Goal: Navigation & Orientation: Find specific page/section

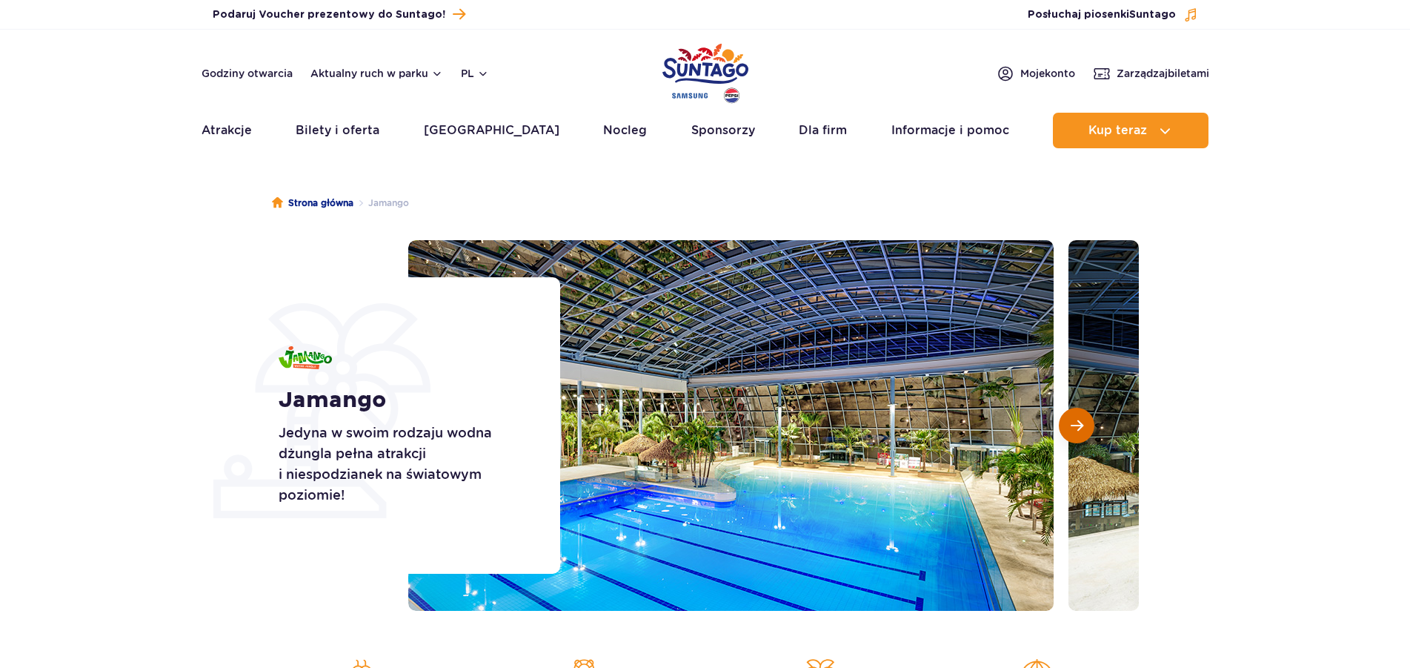
click at [1079, 421] on span "Następny slajd" at bounding box center [1077, 425] width 13 height 13
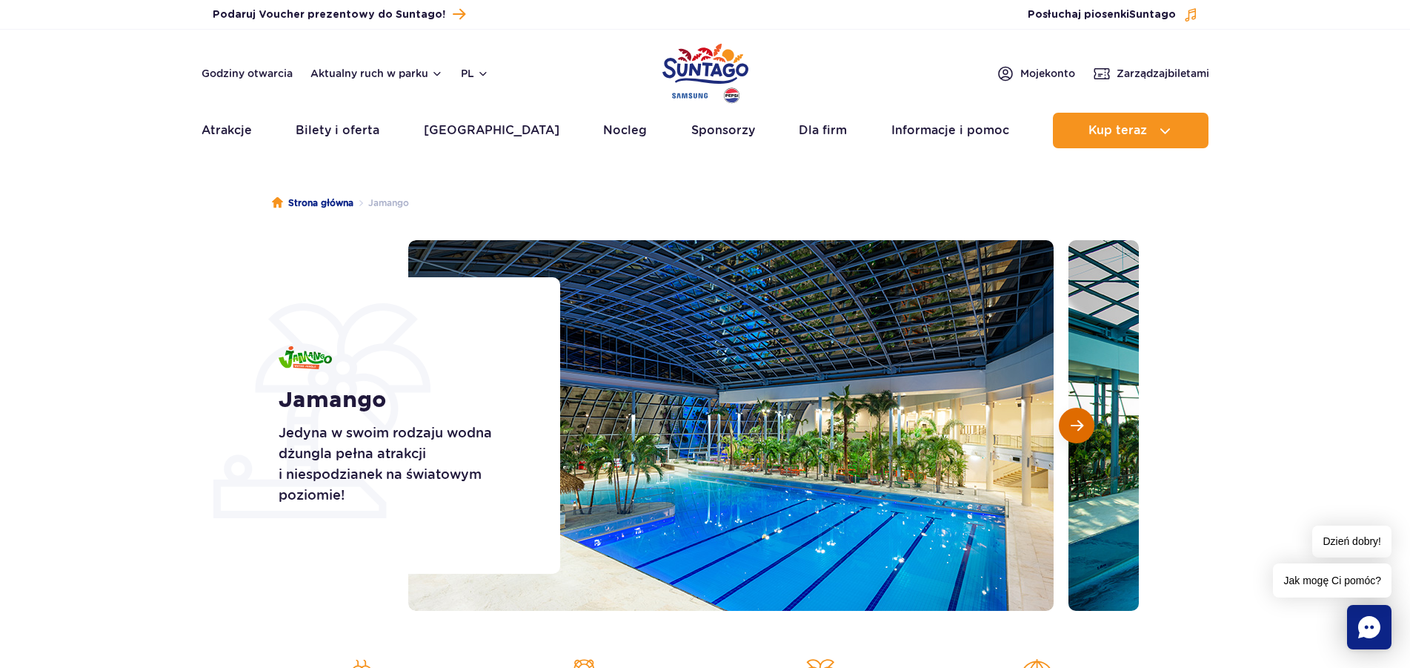
click at [1079, 431] on span "Następny slajd" at bounding box center [1077, 425] width 13 height 13
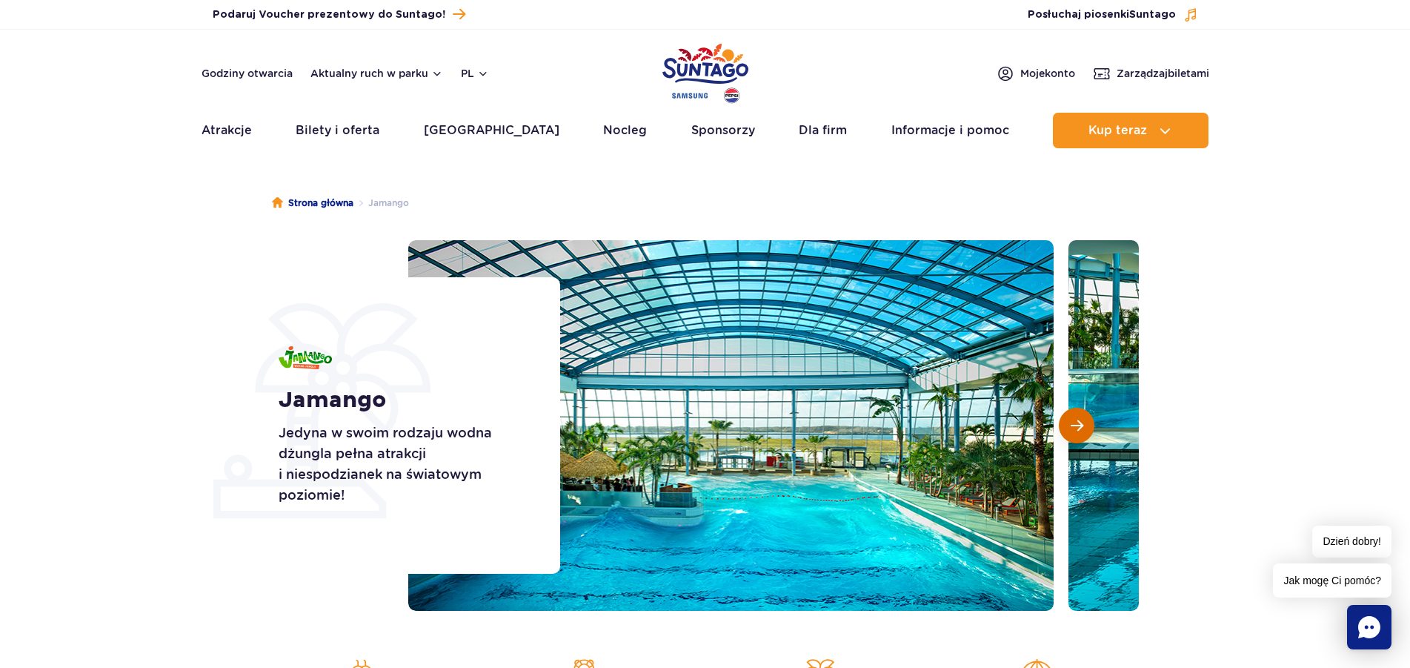
click at [1079, 431] on span "Następny slajd" at bounding box center [1077, 425] width 13 height 13
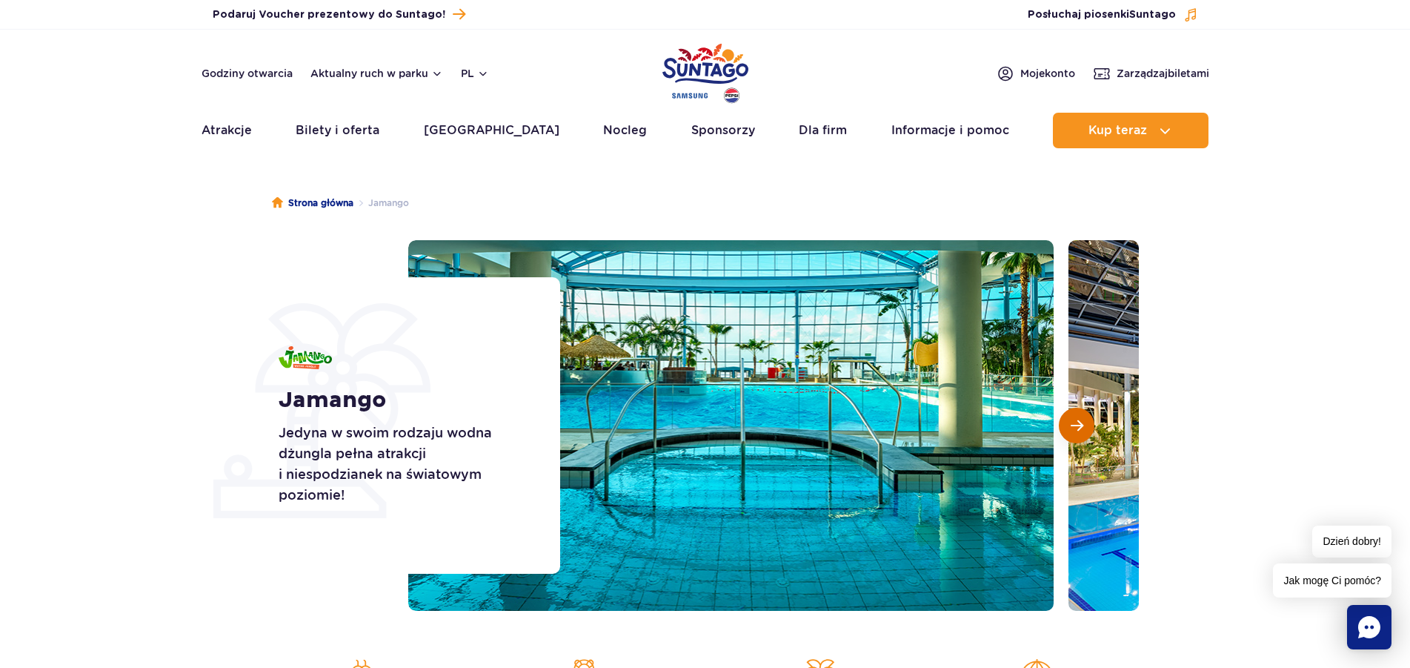
click at [1079, 431] on span "Następny slajd" at bounding box center [1077, 425] width 13 height 13
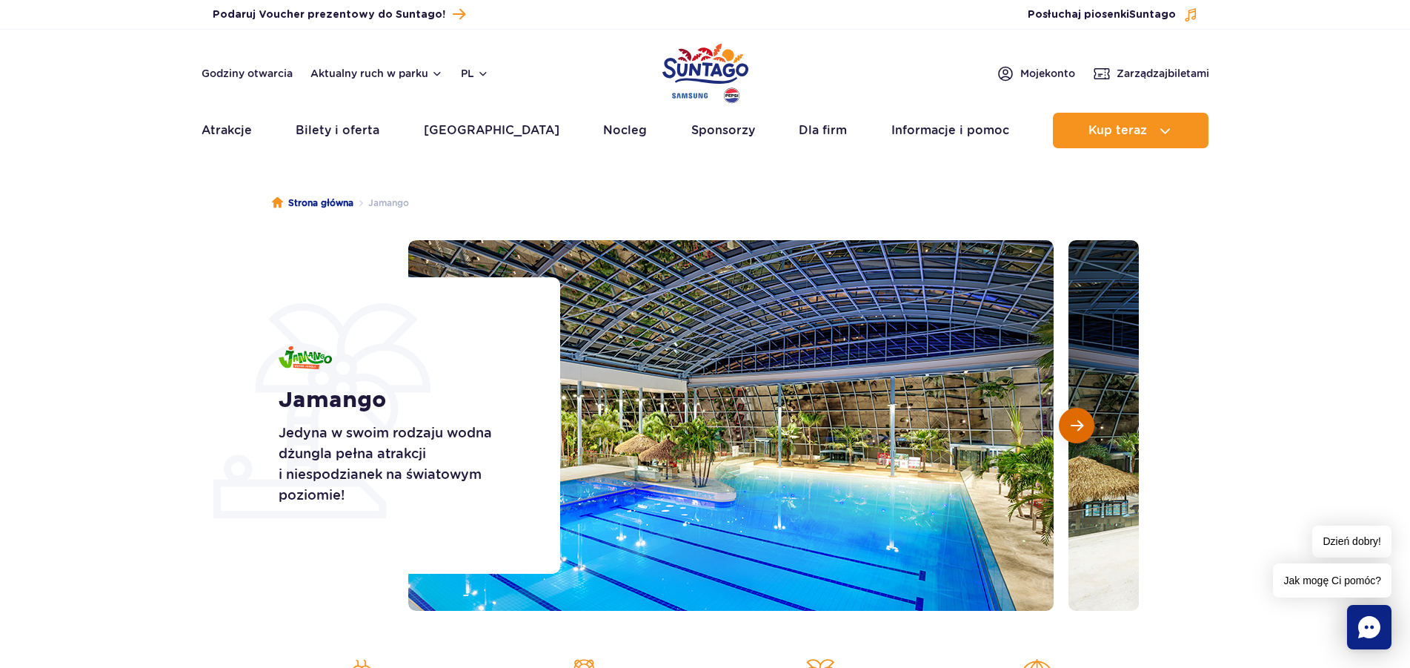
click at [1079, 431] on span "Następny slajd" at bounding box center [1077, 425] width 13 height 13
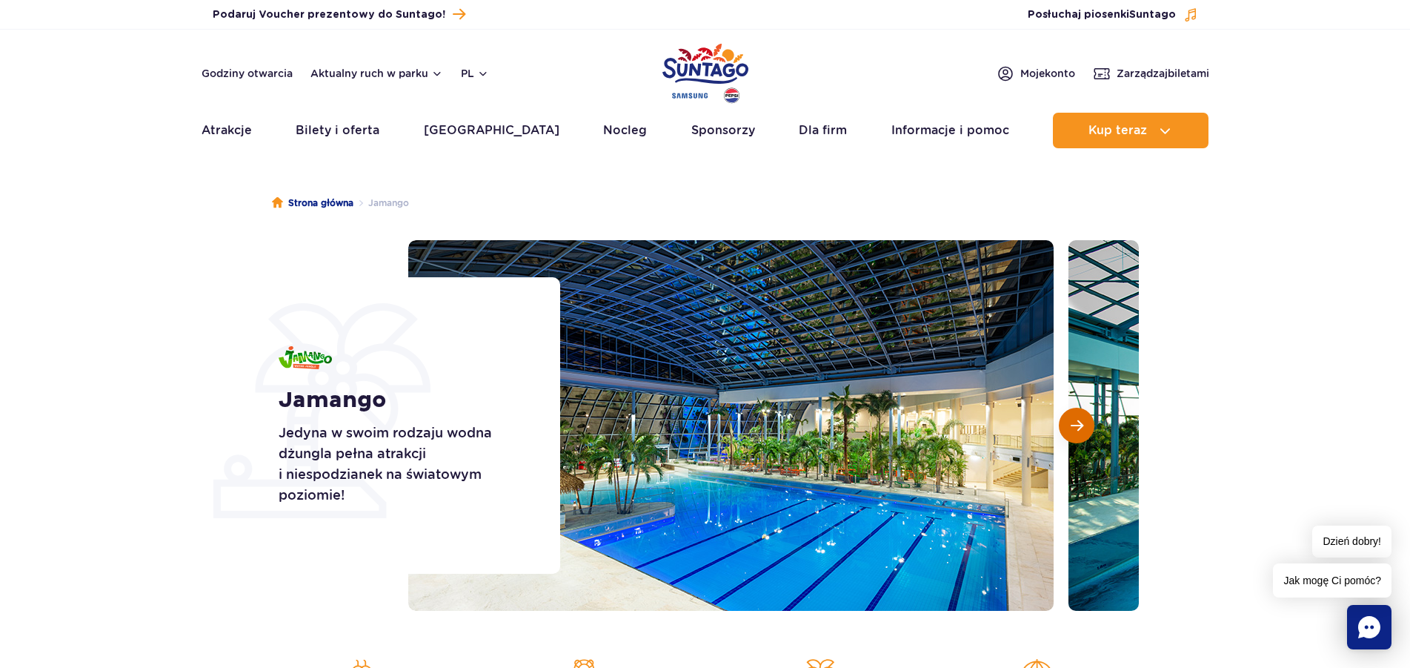
click at [1079, 431] on span "Następny slajd" at bounding box center [1077, 425] width 13 height 13
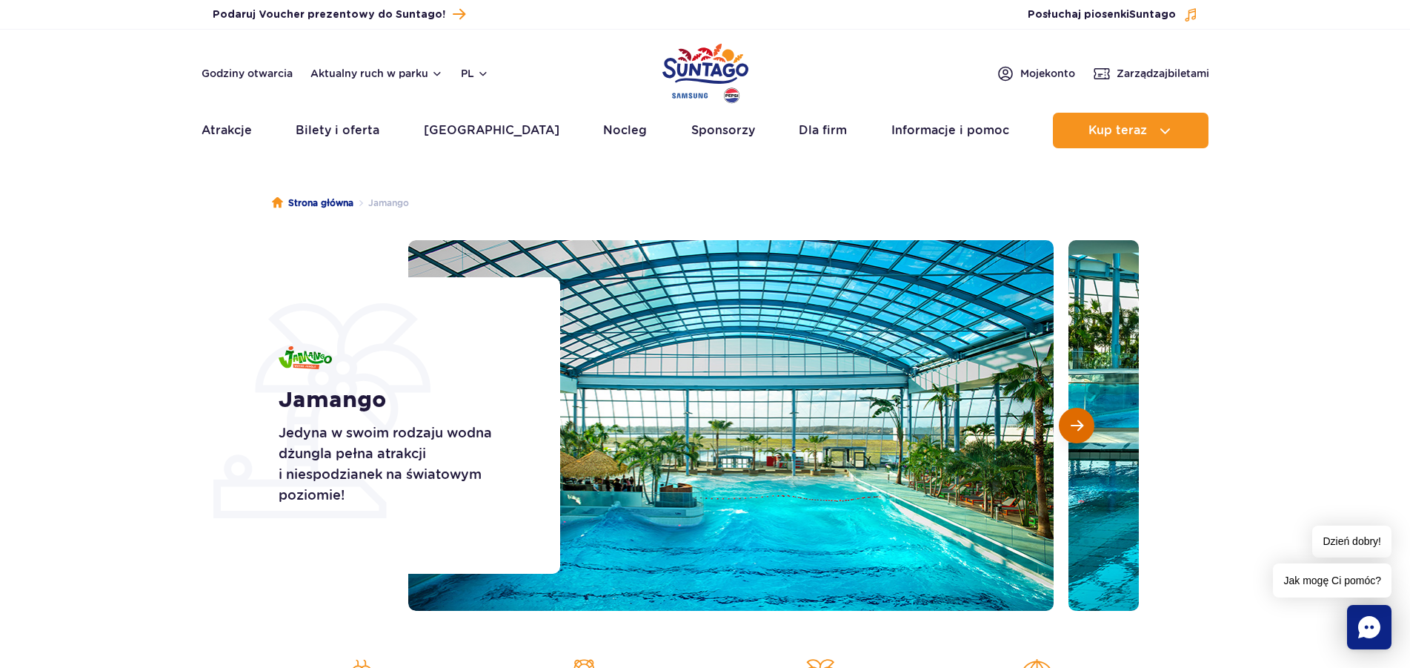
click at [1079, 431] on span "Następny slajd" at bounding box center [1077, 425] width 13 height 13
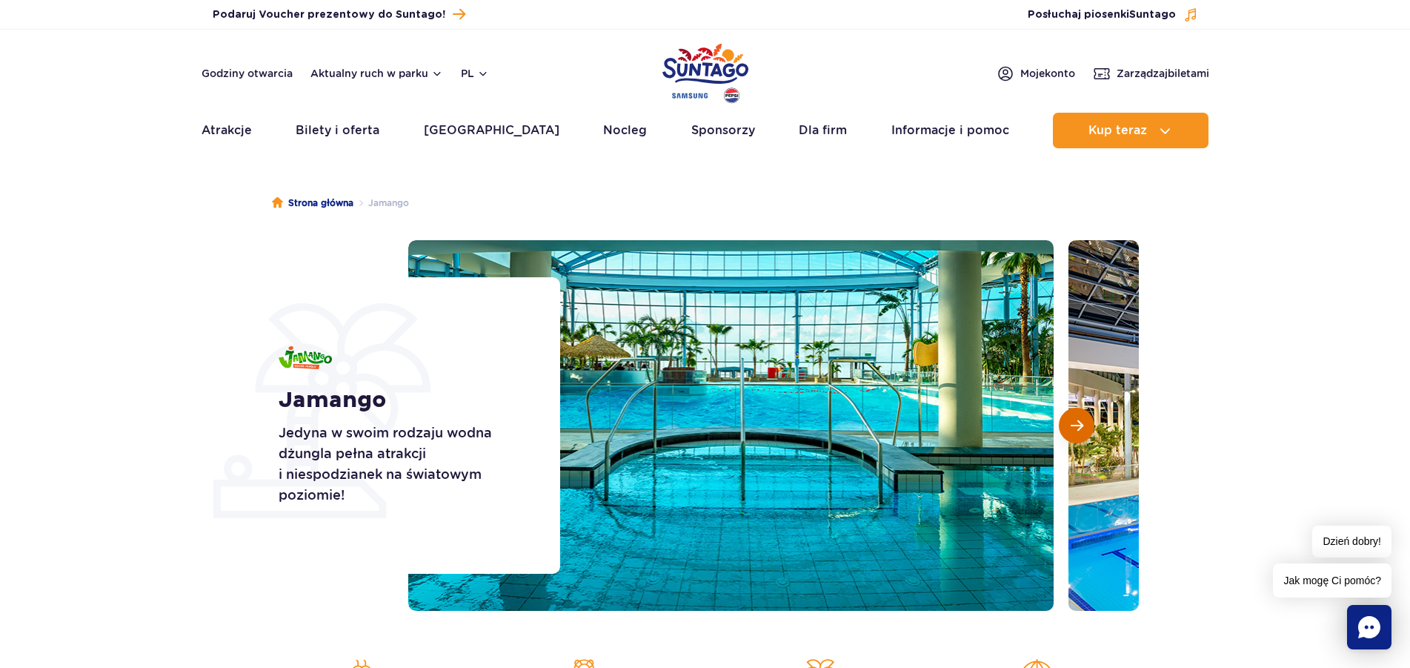
click at [1079, 431] on span "Następny slajd" at bounding box center [1077, 425] width 13 height 13
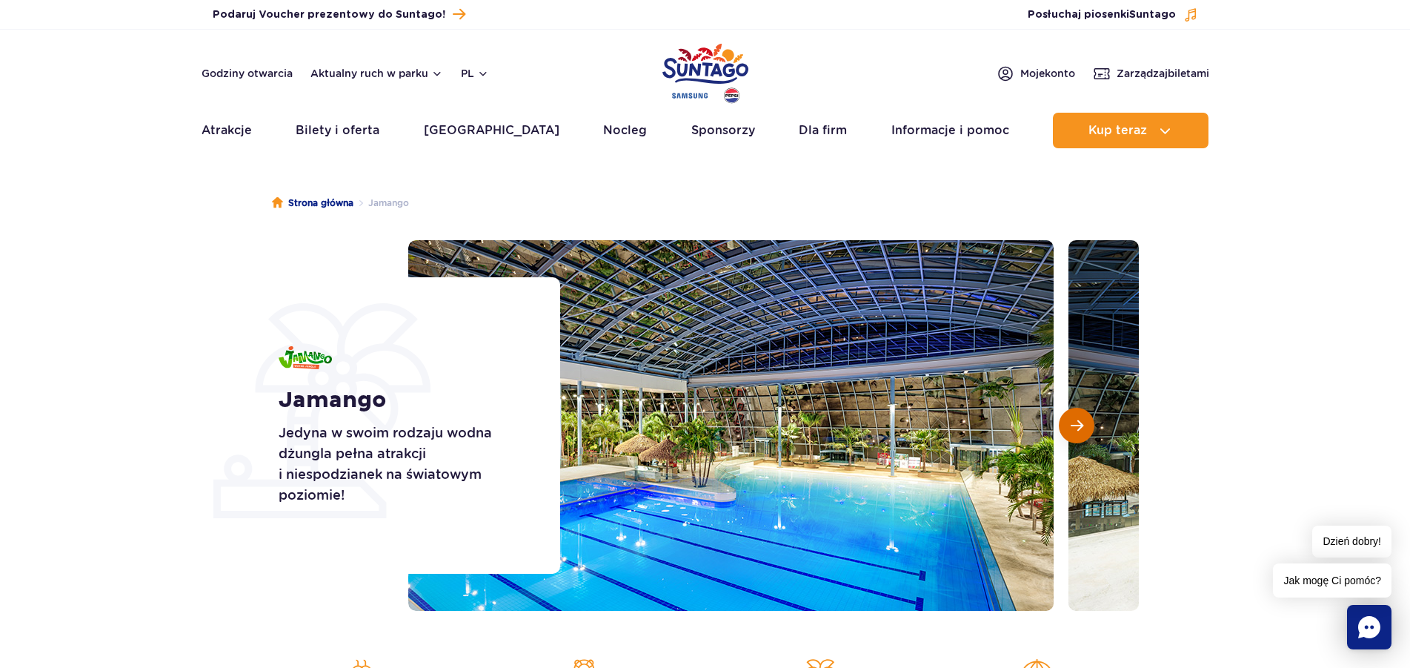
click at [1079, 431] on span "Następny slajd" at bounding box center [1077, 425] width 13 height 13
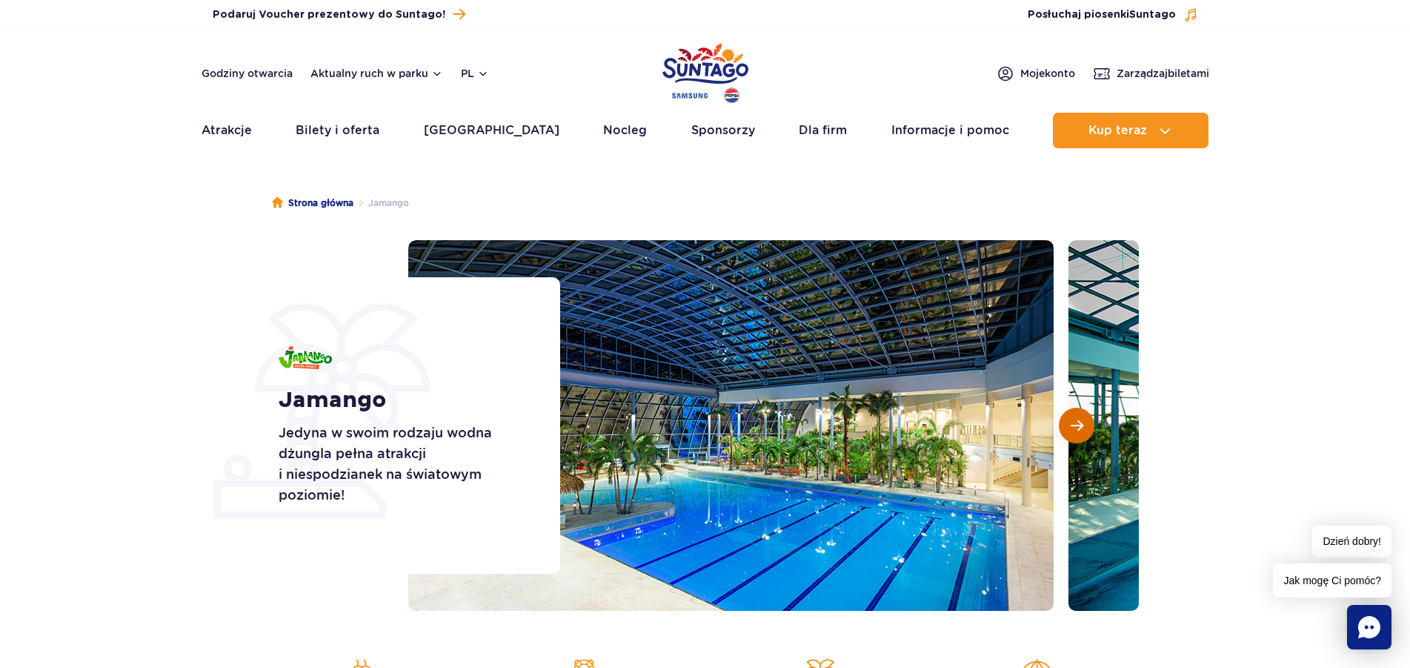
click at [1079, 431] on span "Następny slajd" at bounding box center [1077, 425] width 13 height 13
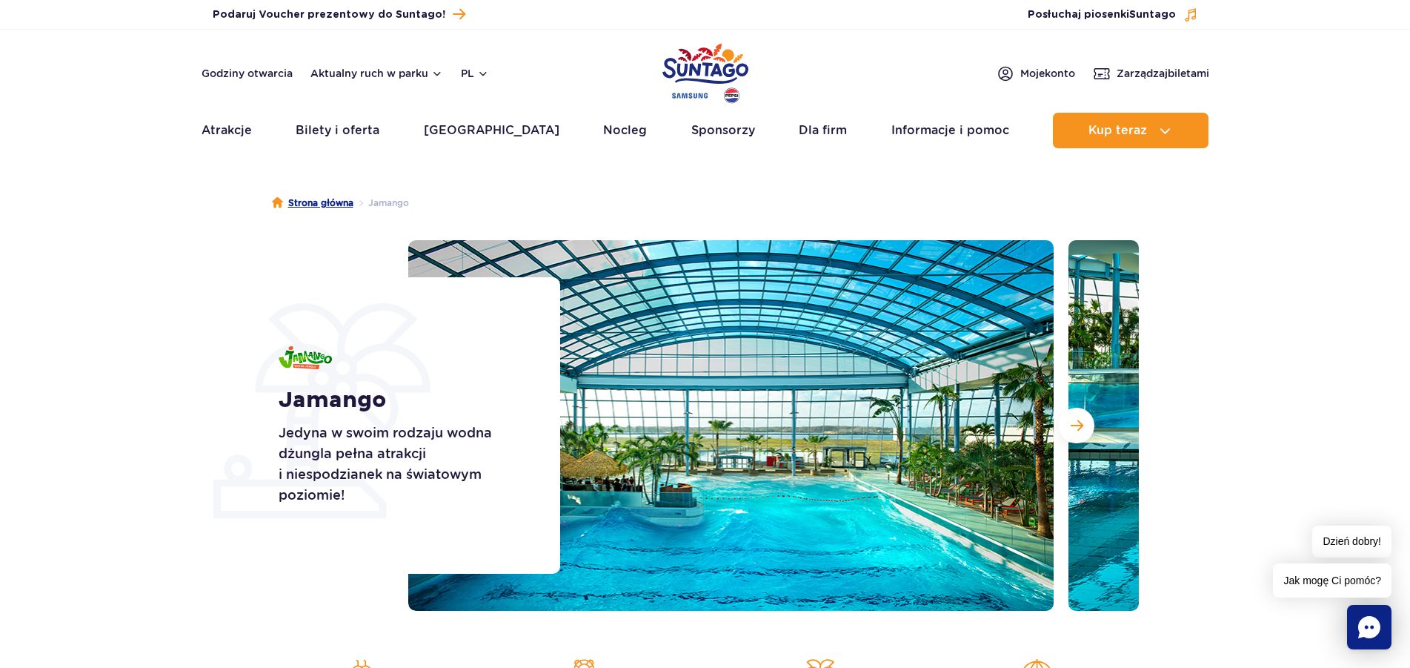
click at [345, 202] on link "Strona główna" at bounding box center [313, 203] width 82 height 15
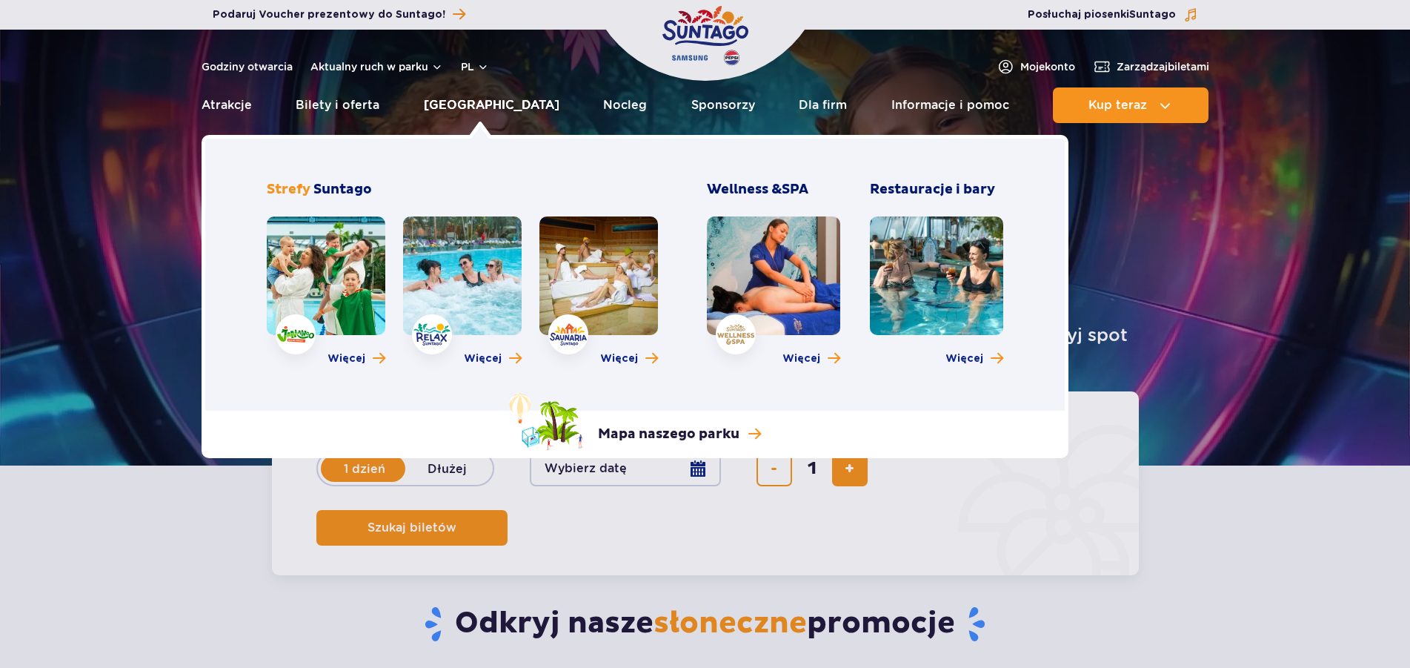
click at [485, 110] on link "[GEOGRAPHIC_DATA]" at bounding box center [492, 105] width 136 height 36
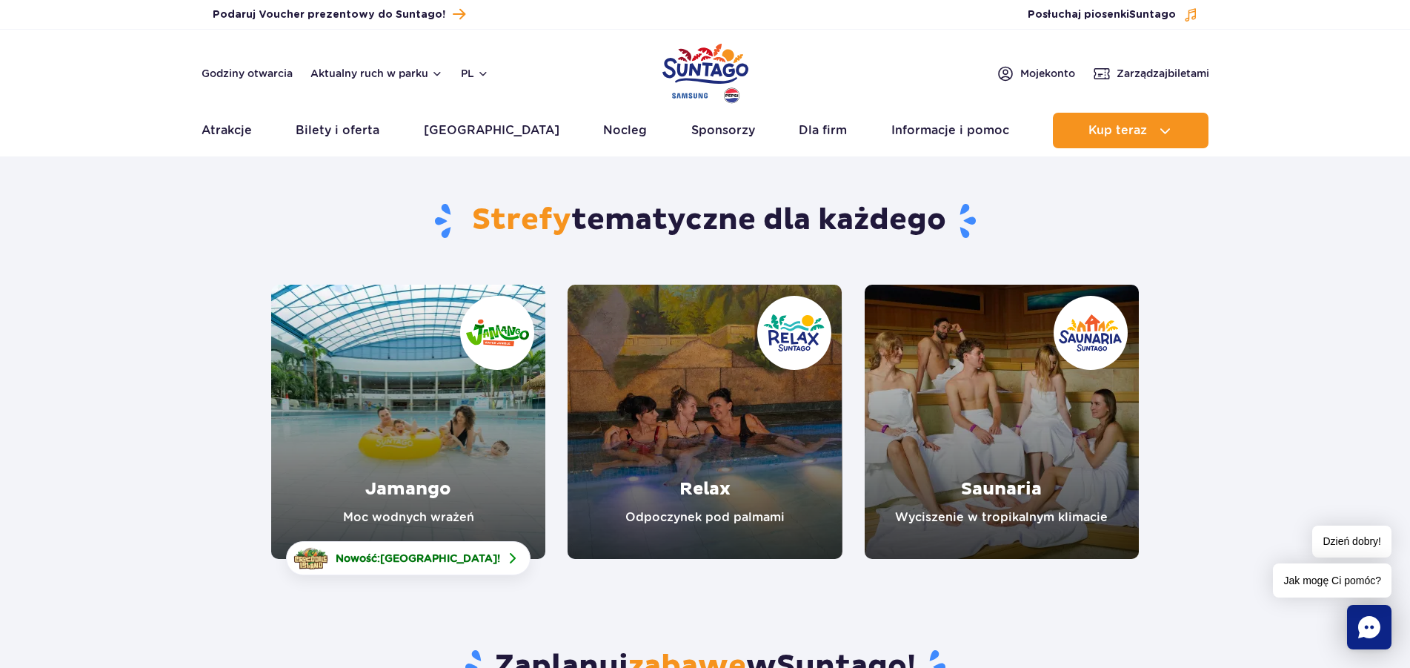
click at [691, 511] on link "Relax" at bounding box center [705, 422] width 274 height 274
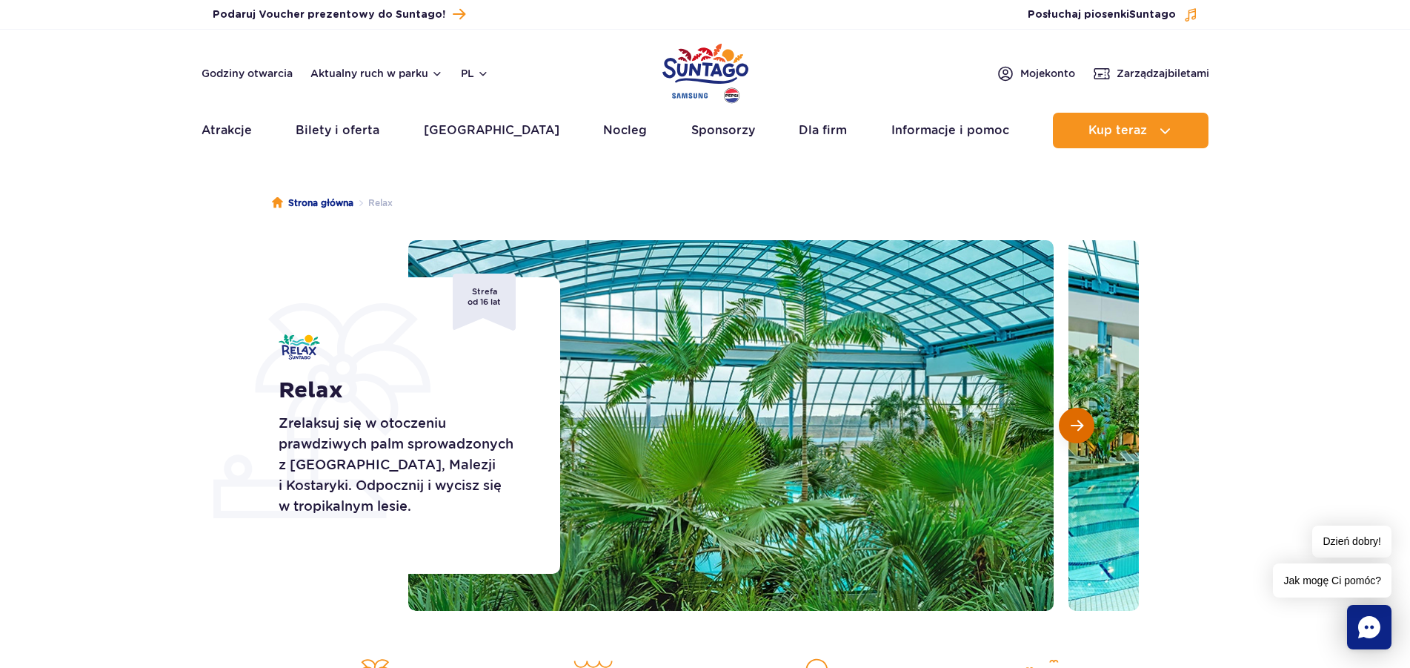
click at [1079, 432] on span "Następny slajd" at bounding box center [1077, 425] width 13 height 13
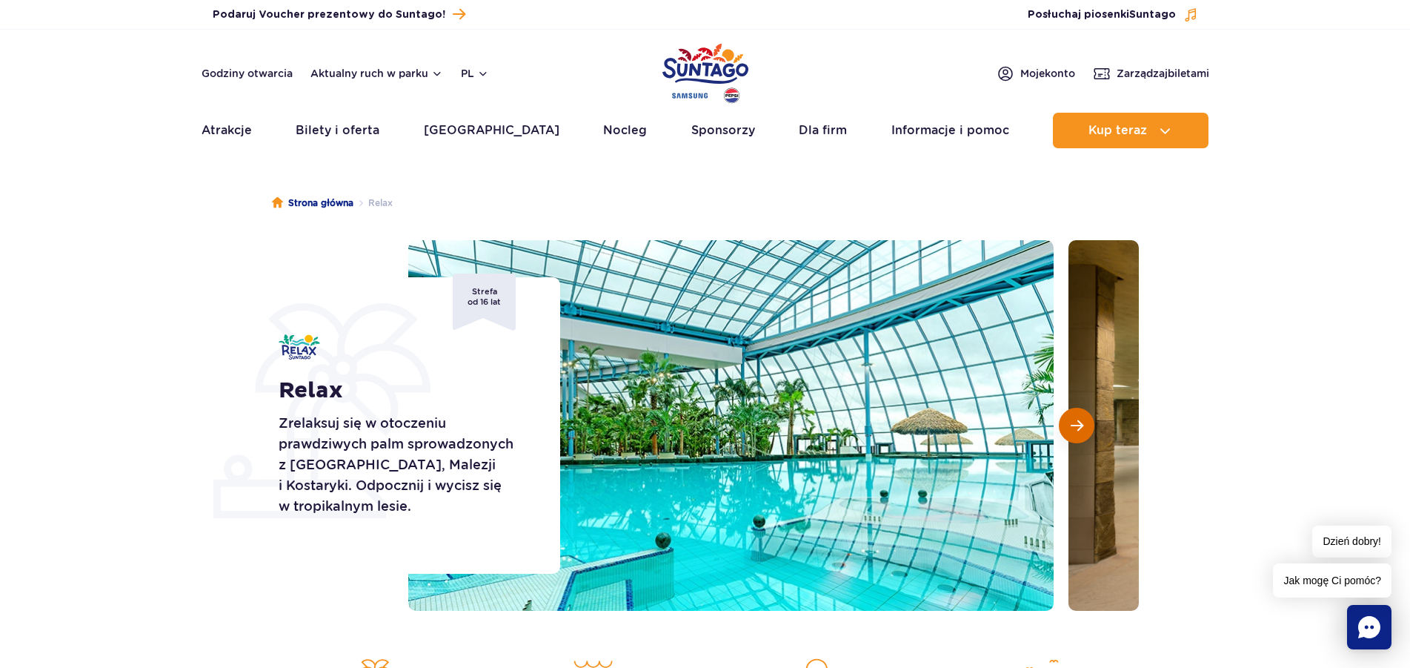
click at [1079, 432] on span "Następny slajd" at bounding box center [1077, 425] width 13 height 13
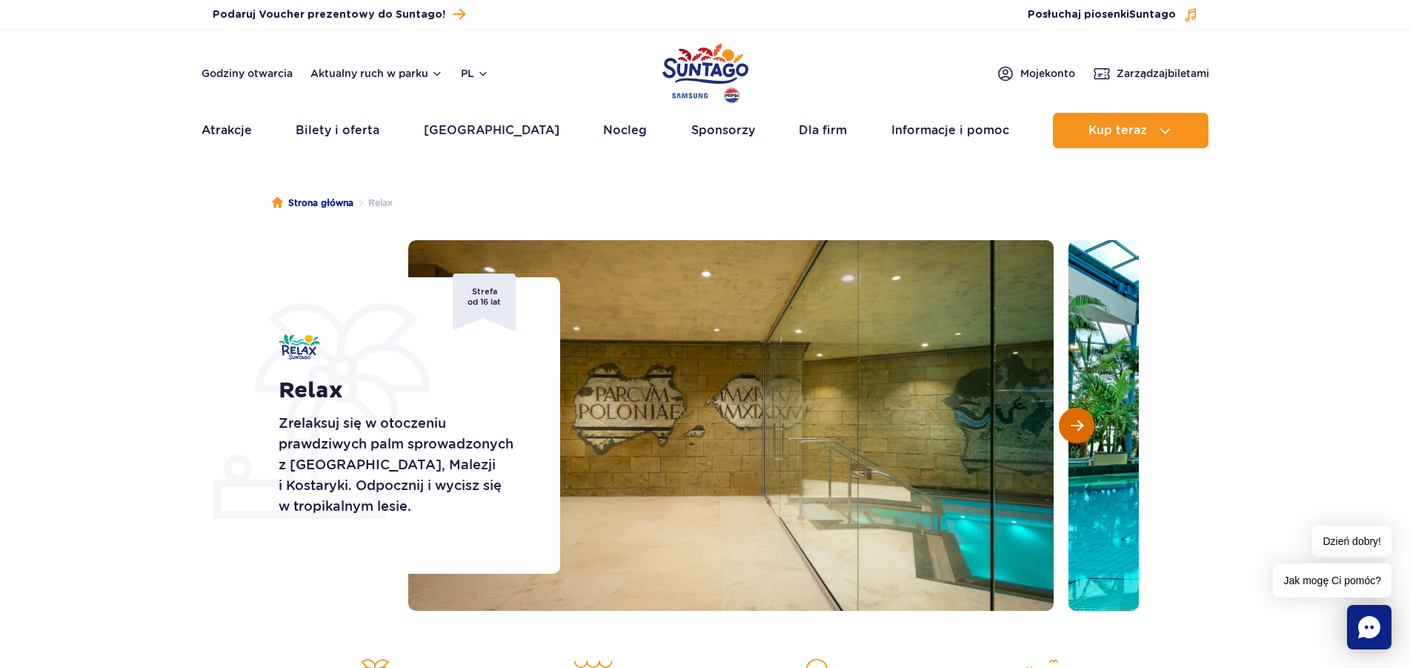
click at [1079, 432] on span "Następny slajd" at bounding box center [1077, 425] width 13 height 13
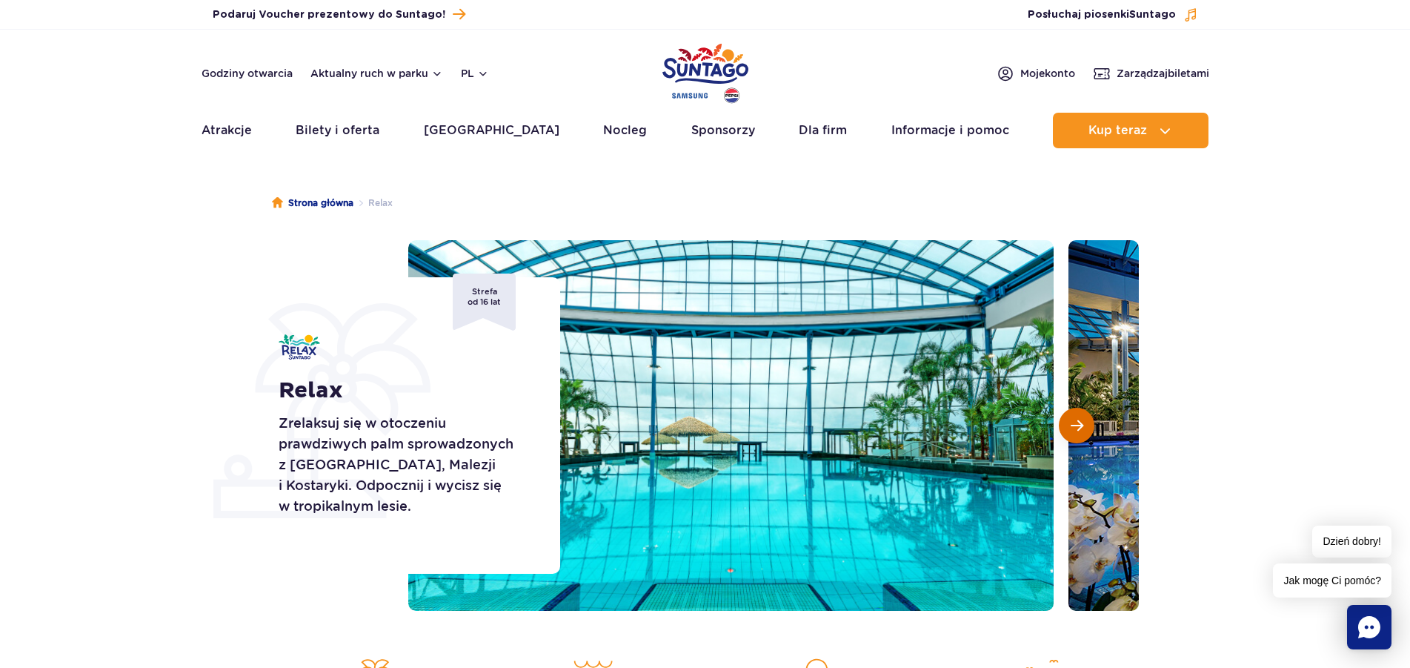
click at [1079, 432] on span "Następny slajd" at bounding box center [1077, 425] width 13 height 13
